Goal: Transaction & Acquisition: Book appointment/travel/reservation

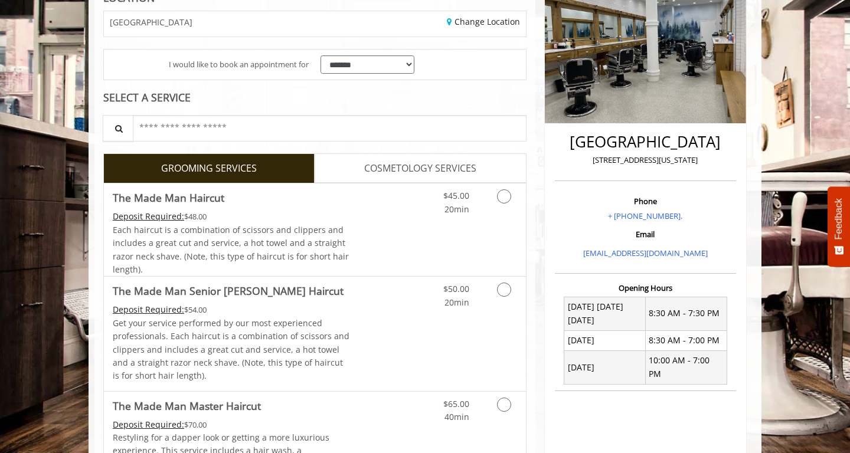
scroll to position [194, 0]
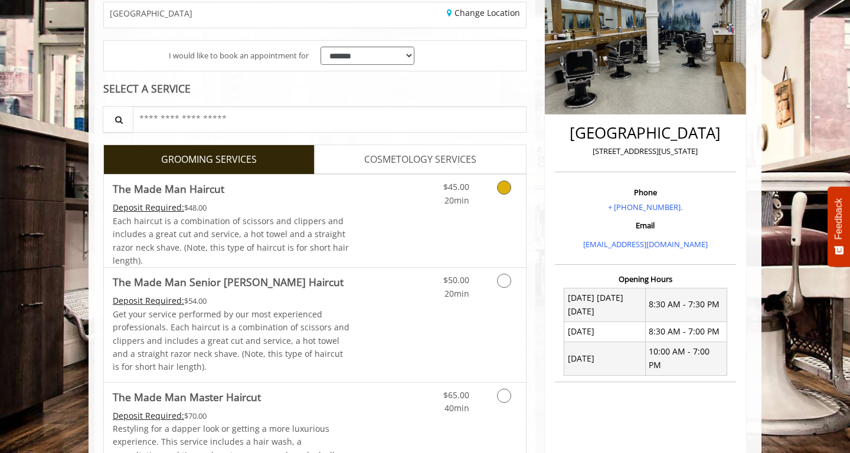
click at [498, 190] on icon "Grooming services" at bounding box center [504, 188] width 14 height 14
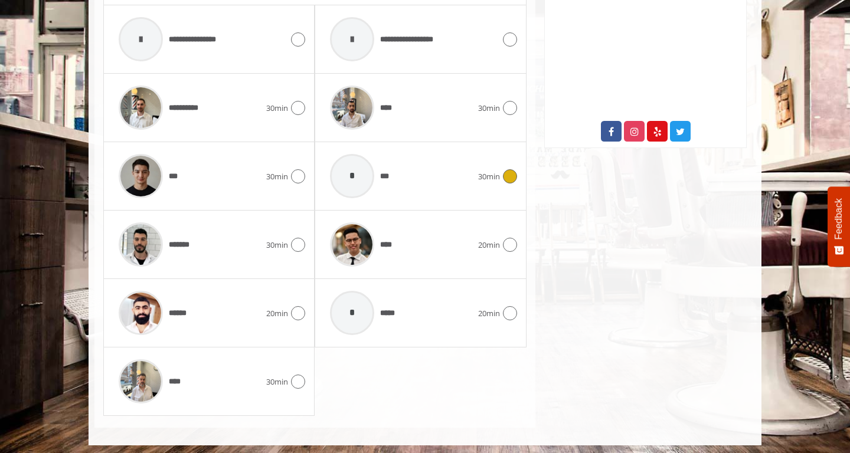
scroll to position [621, 0]
click at [292, 309] on icon at bounding box center [298, 314] width 14 height 14
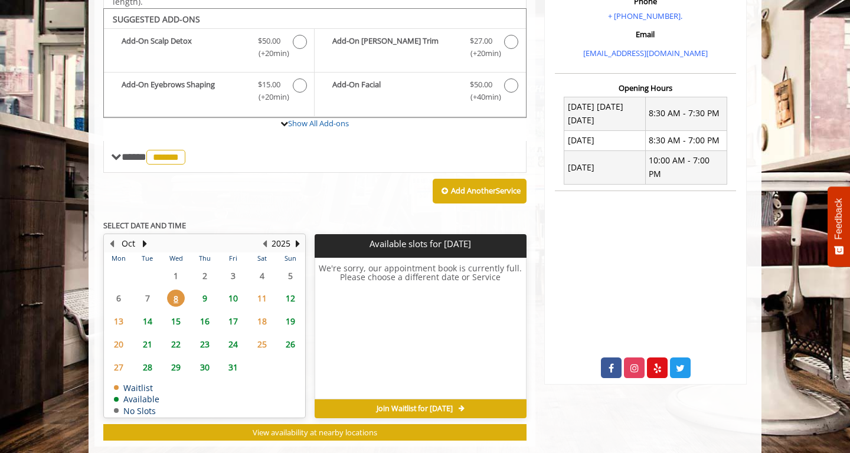
scroll to position [392, 0]
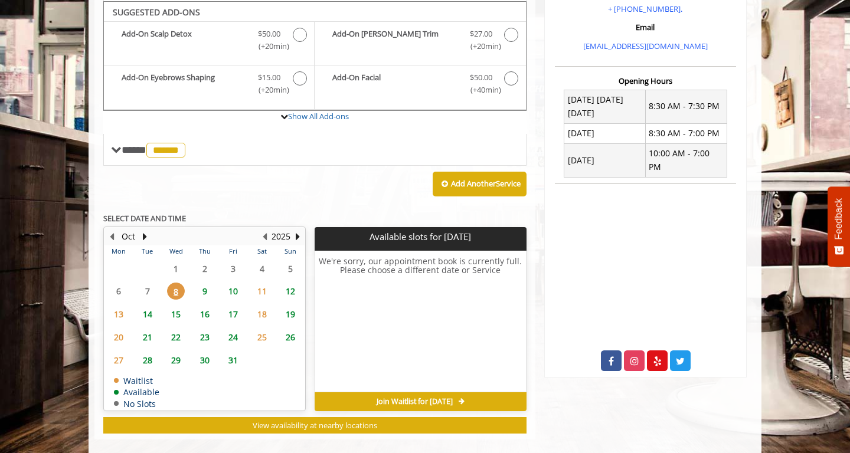
click at [204, 284] on span "9" at bounding box center [205, 291] width 18 height 17
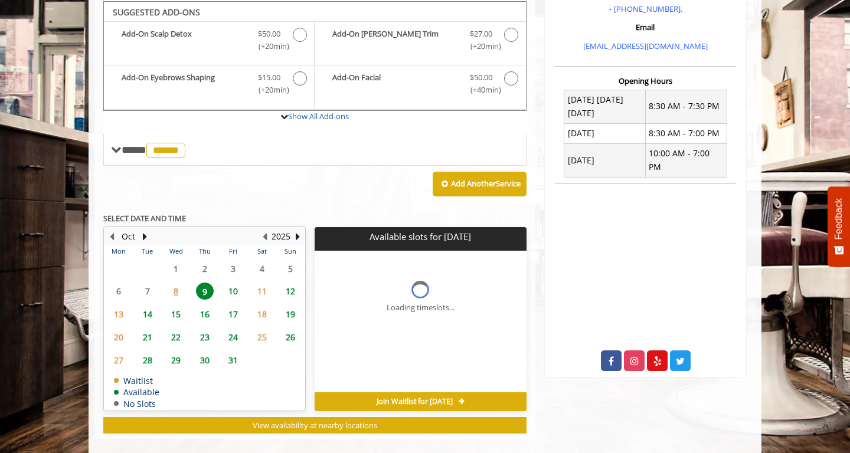
scroll to position [402, 0]
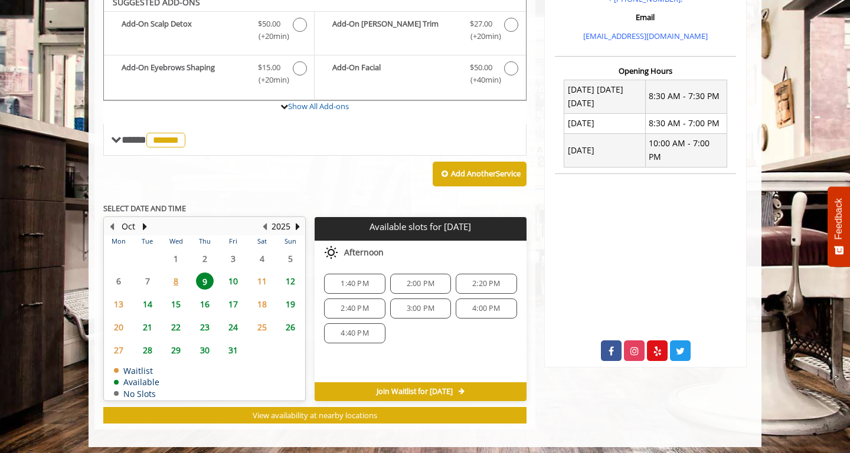
click at [370, 331] on span "4:40 PM" at bounding box center [354, 333] width 50 height 9
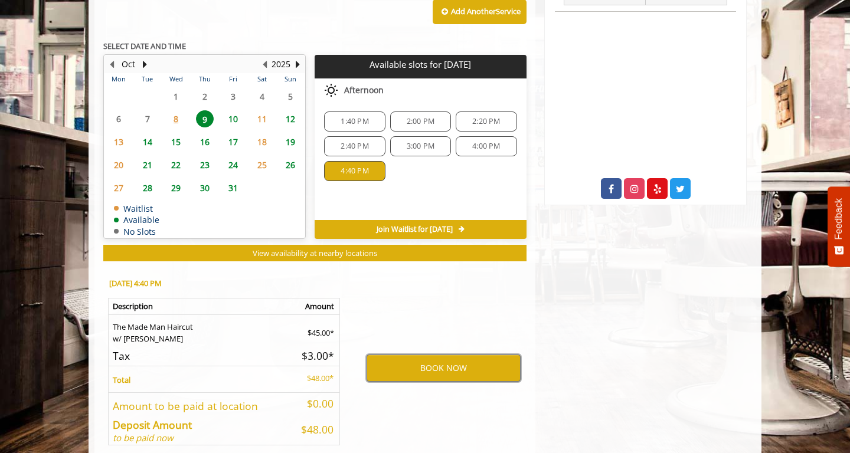
scroll to position [550, 0]
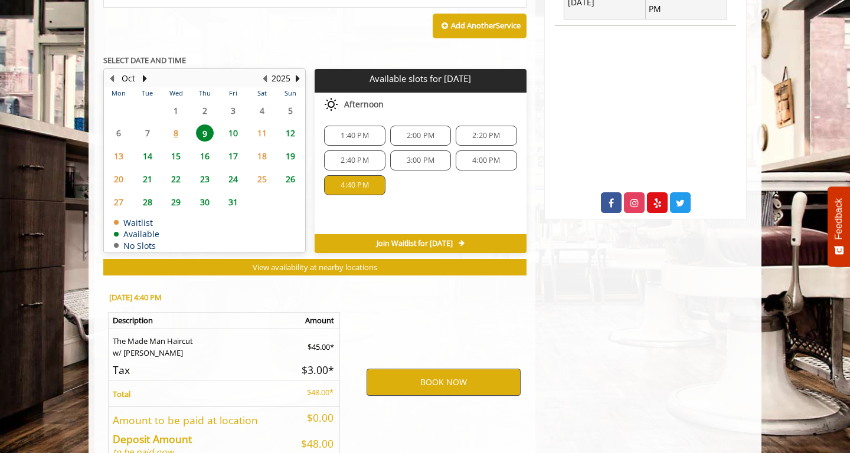
click at [402, 370] on button "BOOK NOW" at bounding box center [444, 382] width 154 height 27
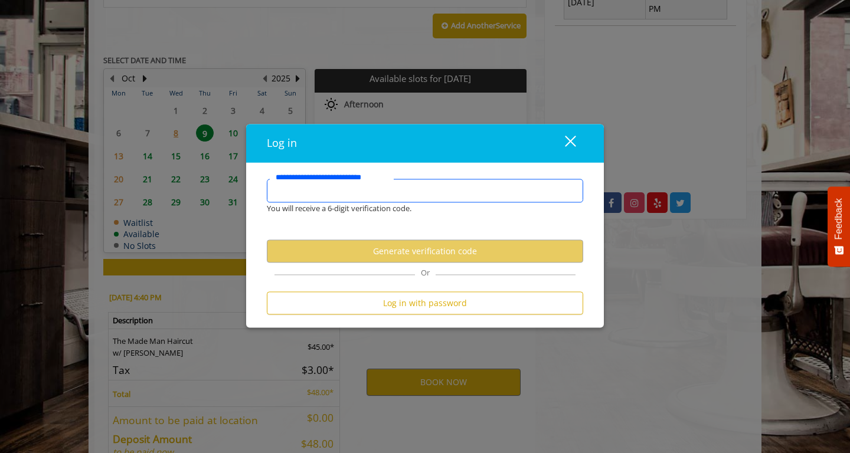
click at [298, 190] on input "**********" at bounding box center [425, 192] width 316 height 24
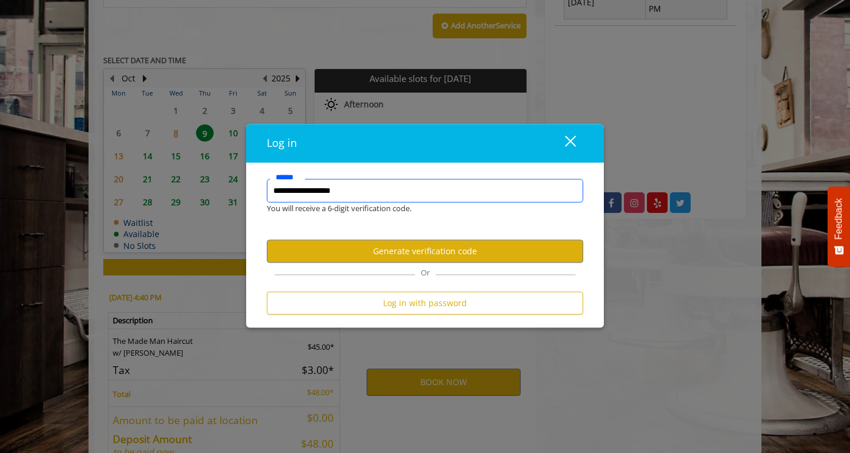
type input "**********"
click at [573, 145] on div "close dialog" at bounding box center [570, 140] width 11 height 11
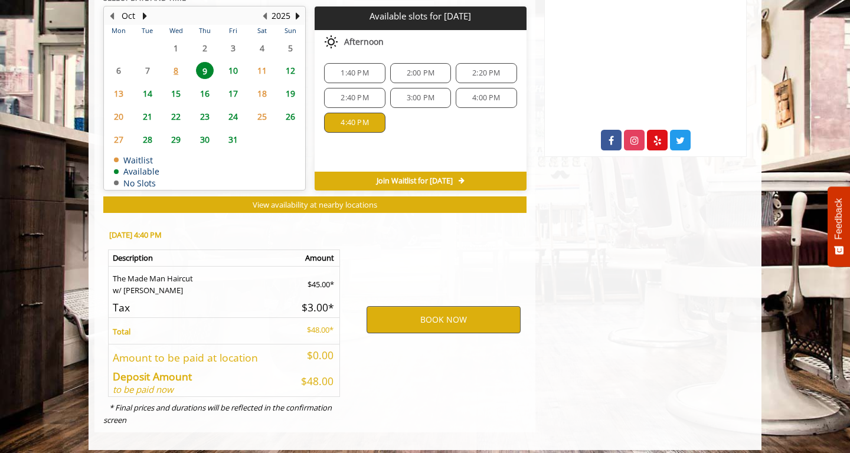
scroll to position [612, 0]
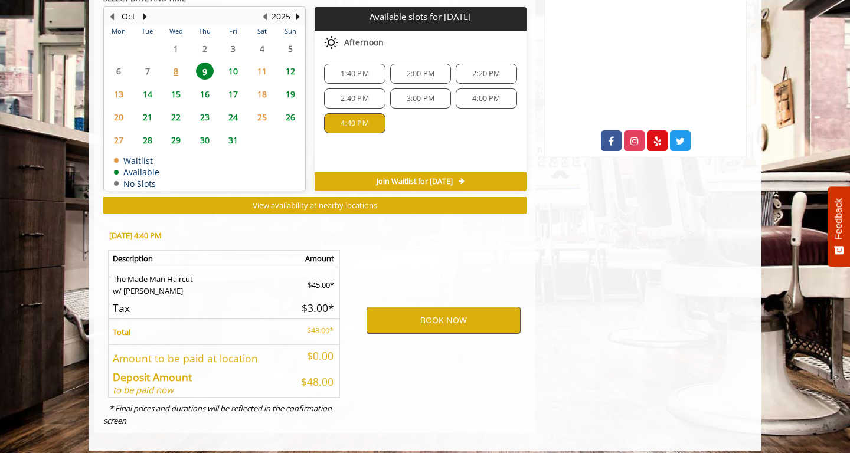
click at [416, 314] on button "BOOK NOW" at bounding box center [444, 320] width 154 height 27
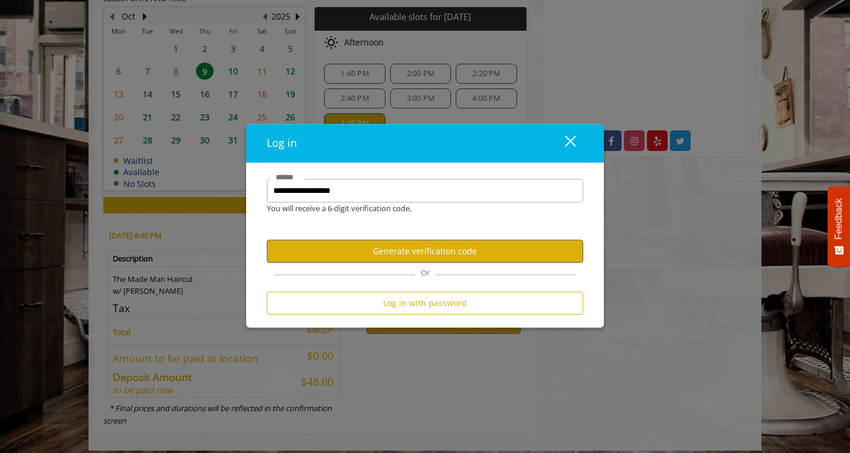
click at [395, 252] on button "Generate verification code" at bounding box center [425, 251] width 316 height 23
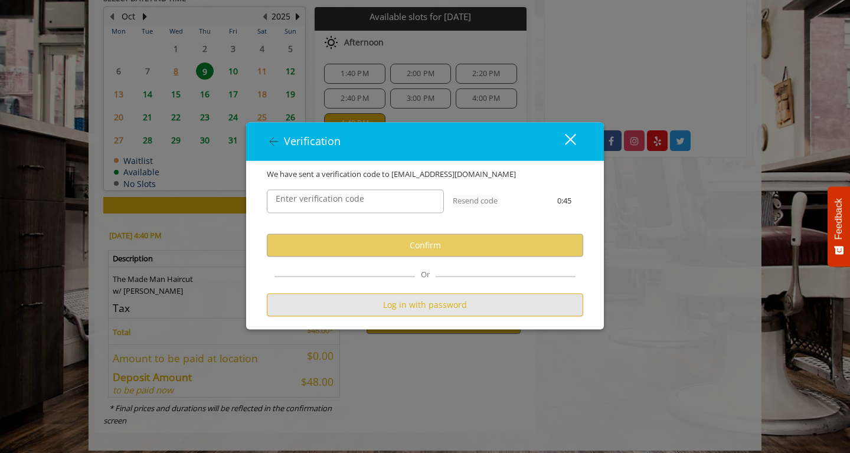
click at [404, 307] on button "Log in with password" at bounding box center [425, 305] width 316 height 23
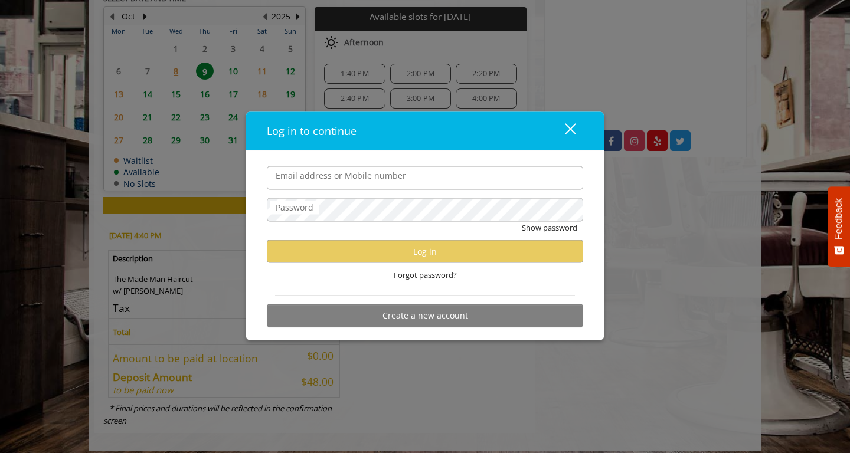
click at [328, 177] on input "Email address or Mobile number" at bounding box center [425, 179] width 316 height 24
type input "**********"
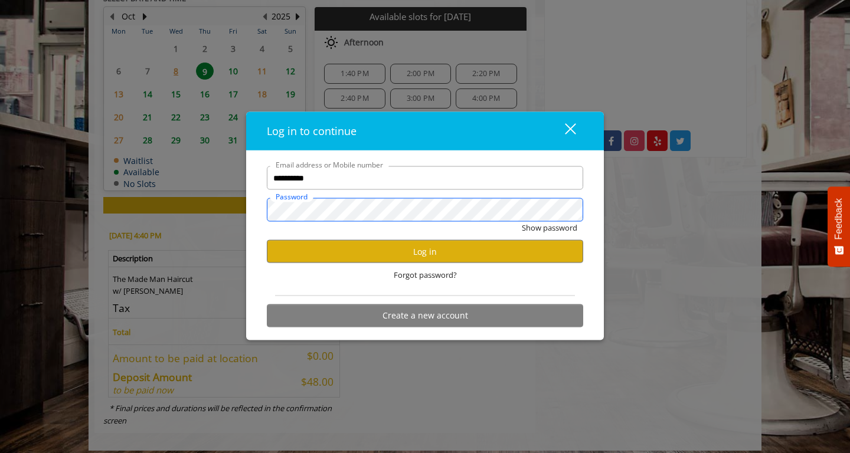
click at [549, 228] on button "Show password" at bounding box center [550, 228] width 56 height 12
click at [409, 252] on button "Log in" at bounding box center [425, 251] width 316 height 23
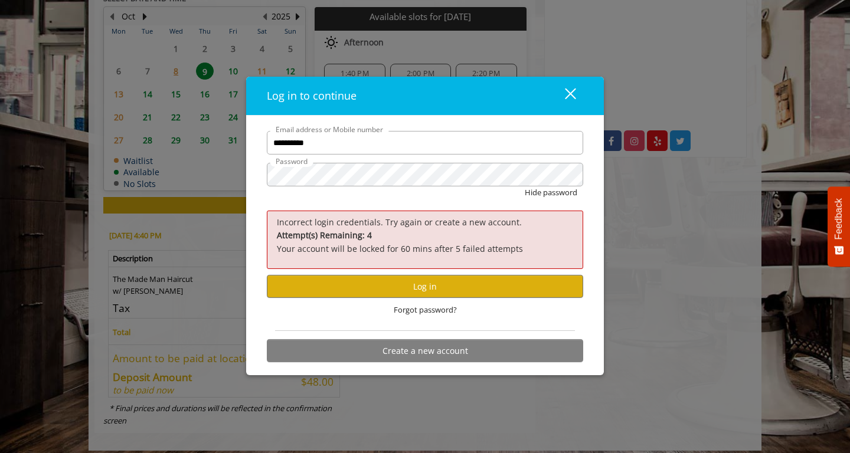
click at [575, 89] on button "close" at bounding box center [563, 96] width 40 height 24
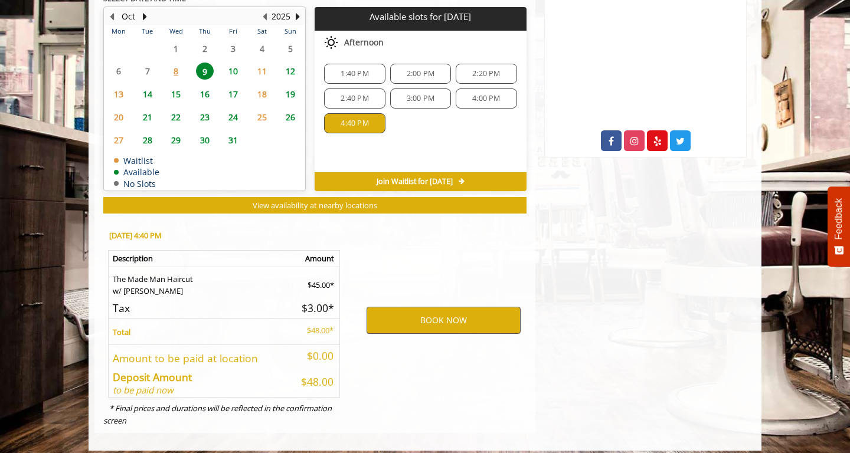
click at [417, 315] on button "BOOK NOW" at bounding box center [444, 320] width 154 height 27
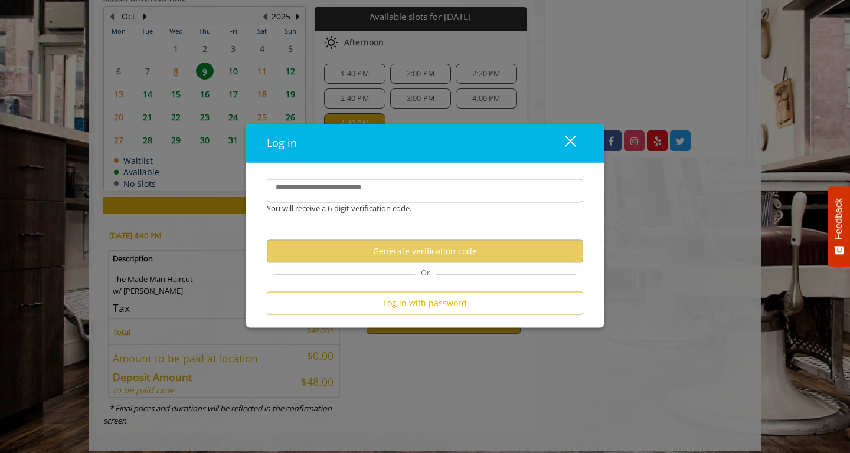
click at [573, 138] on div "close" at bounding box center [563, 144] width 24 height 18
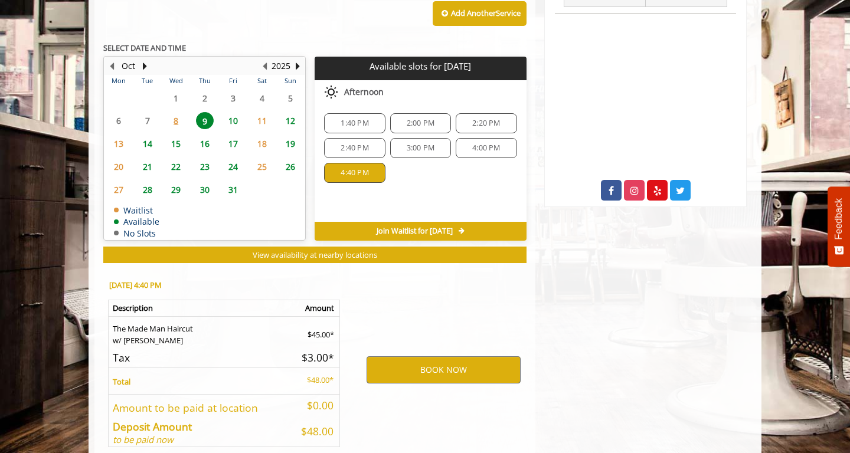
scroll to position [576, 0]
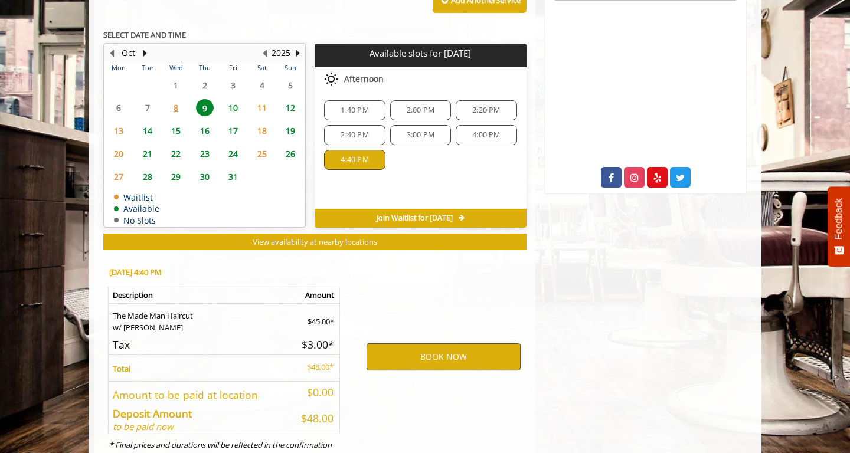
click at [424, 344] on button "BOOK NOW" at bounding box center [444, 357] width 154 height 27
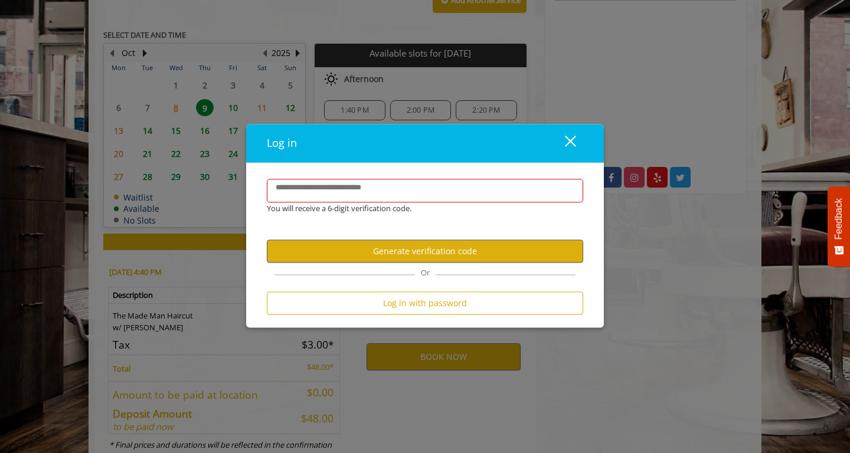
click at [418, 253] on button "Generate verification code" at bounding box center [425, 251] width 316 height 23
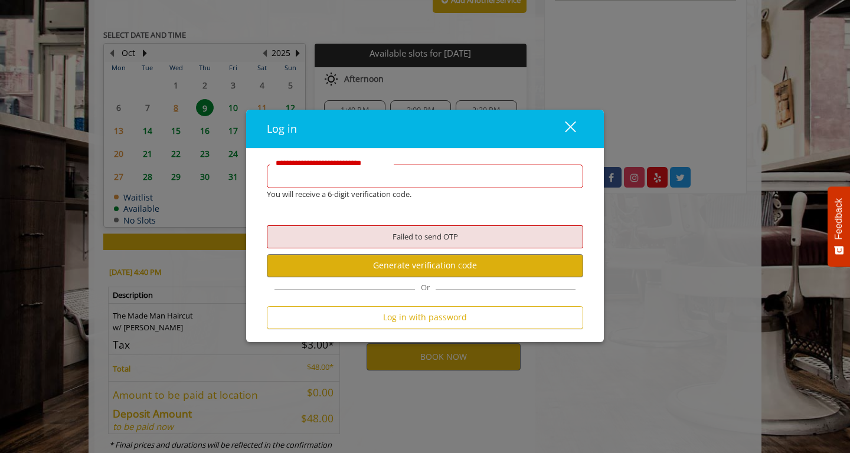
click at [363, 184] on input "**********" at bounding box center [425, 177] width 316 height 24
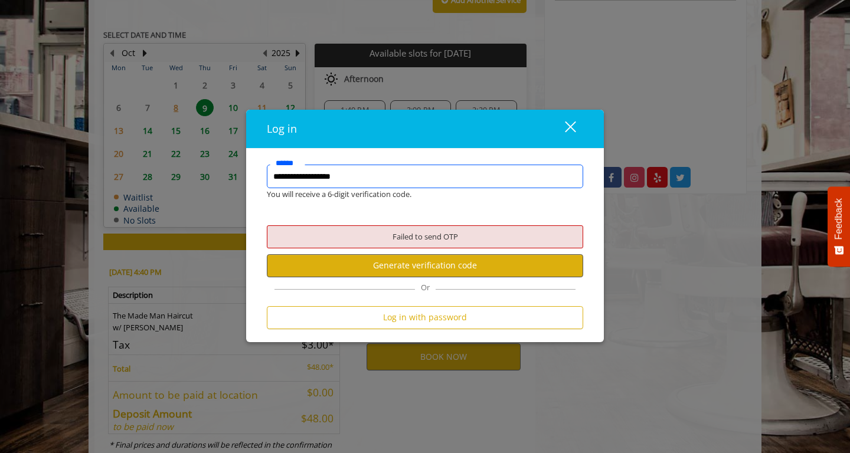
type input "**********"
click at [426, 272] on button "Generate verification code" at bounding box center [425, 265] width 316 height 23
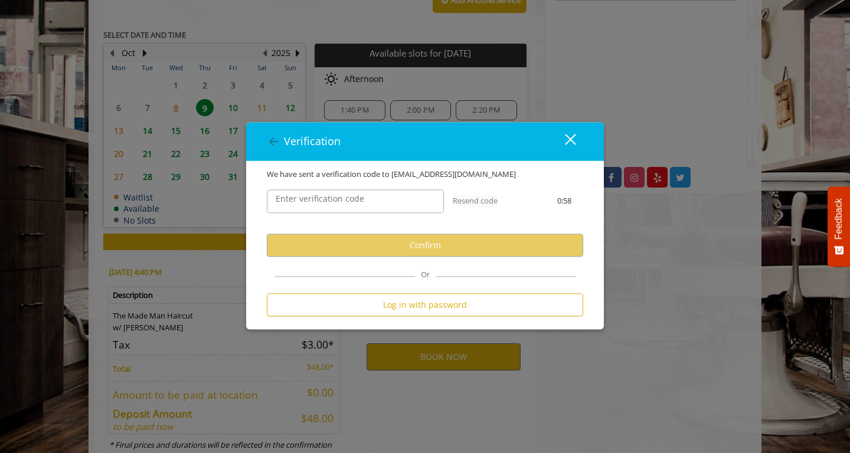
click at [337, 204] on label "Enter verification code" at bounding box center [320, 198] width 100 height 13
click at [337, 204] on input "Enter verification code" at bounding box center [355, 202] width 177 height 24
click at [358, 204] on input "Enter verification code" at bounding box center [355, 202] width 177 height 24
click at [350, 202] on input "Enter verification code" at bounding box center [355, 202] width 177 height 24
click at [320, 201] on input "Enter verification code" at bounding box center [355, 202] width 177 height 24
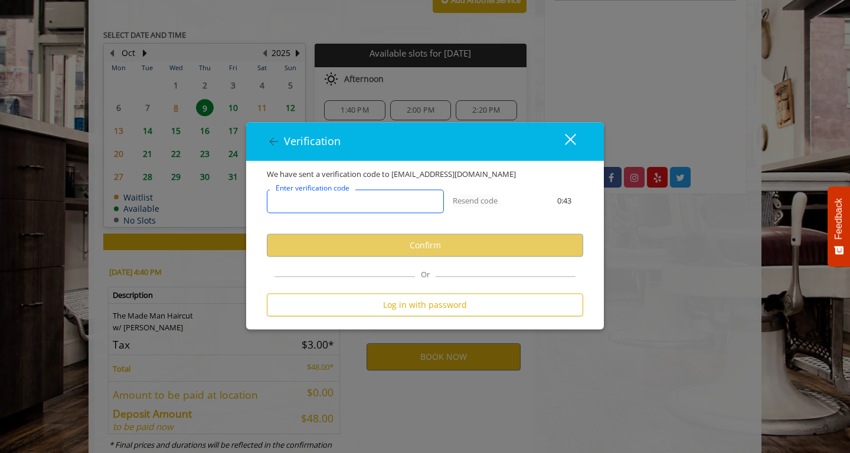
paste input "******"
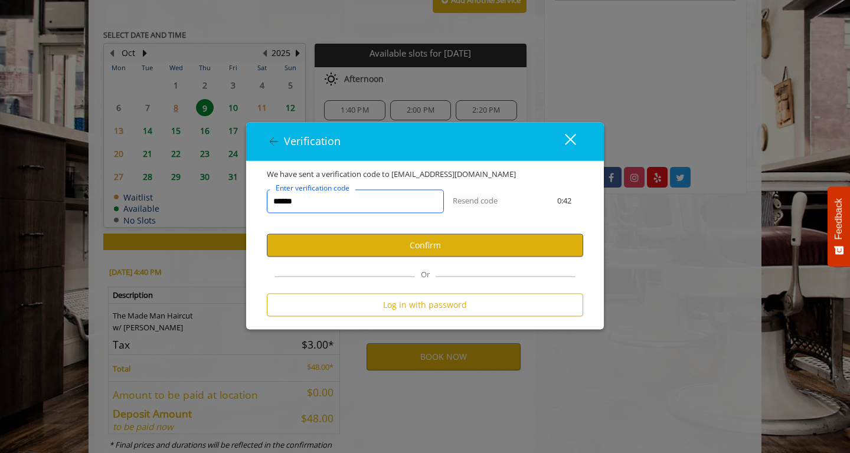
type input "******"
click at [355, 237] on button "Confirm" at bounding box center [425, 245] width 316 height 23
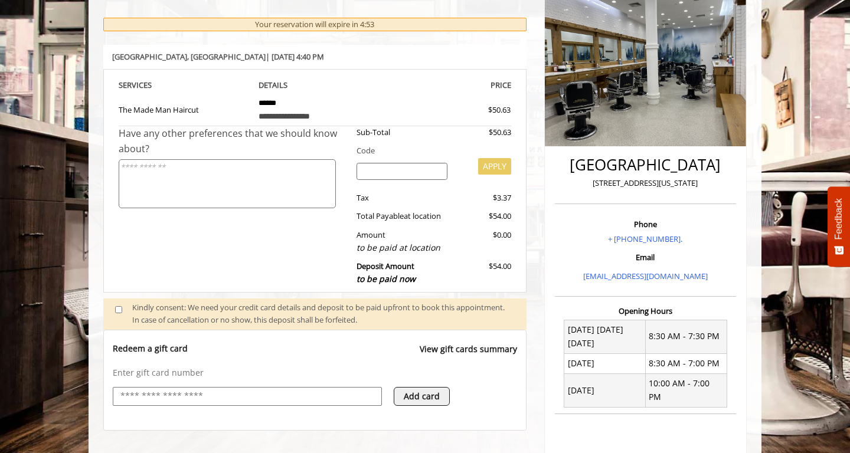
scroll to position [407, 0]
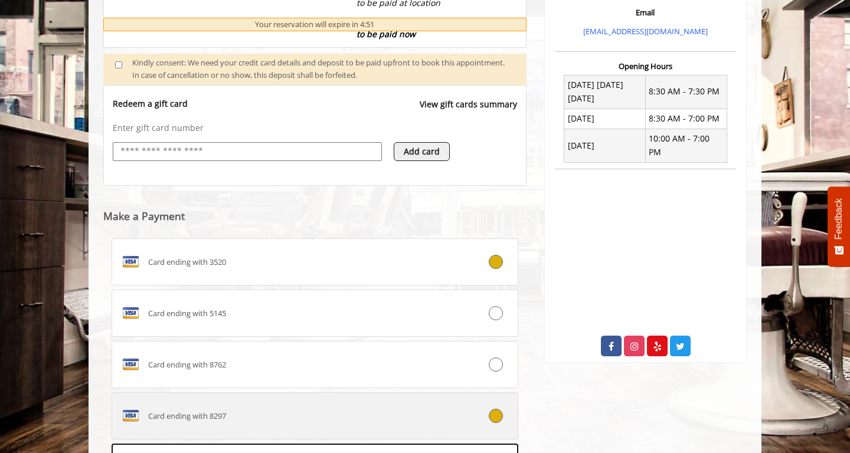
click at [489, 409] on div at bounding box center [483, 416] width 67 height 14
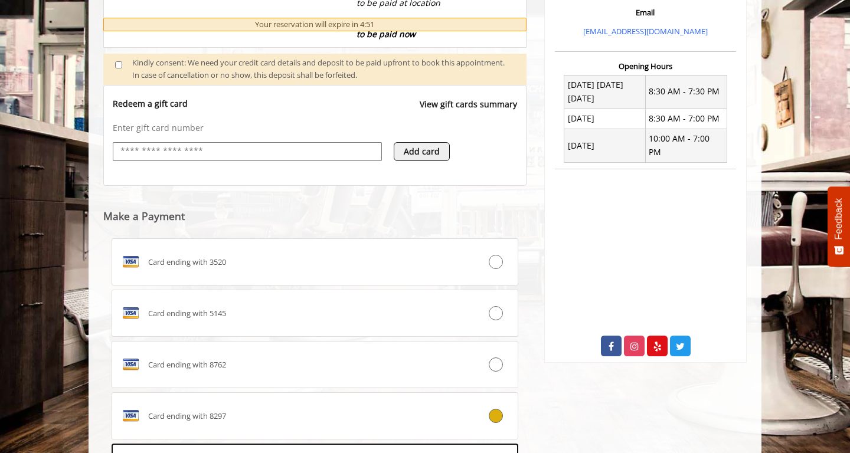
scroll to position [587, 0]
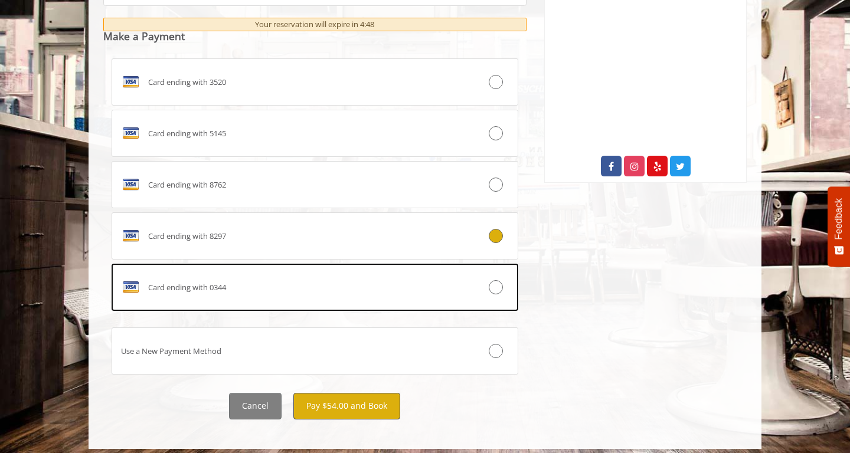
click at [383, 397] on button "Pay $54.00 and Book" at bounding box center [346, 406] width 107 height 27
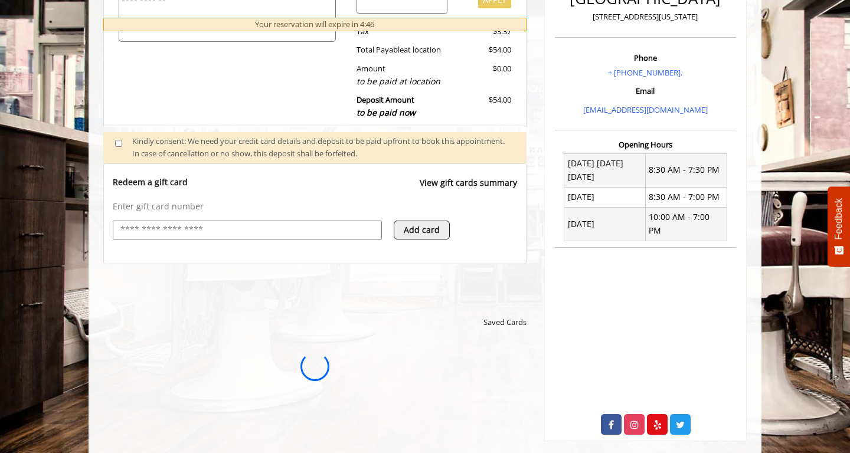
scroll to position [0, 0]
